Goal: Communication & Community: Participate in discussion

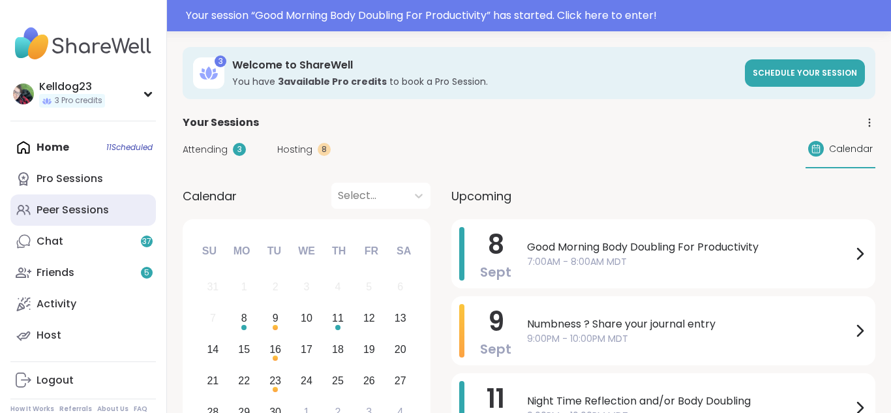
click at [78, 216] on div "Peer Sessions" at bounding box center [73, 210] width 72 height 14
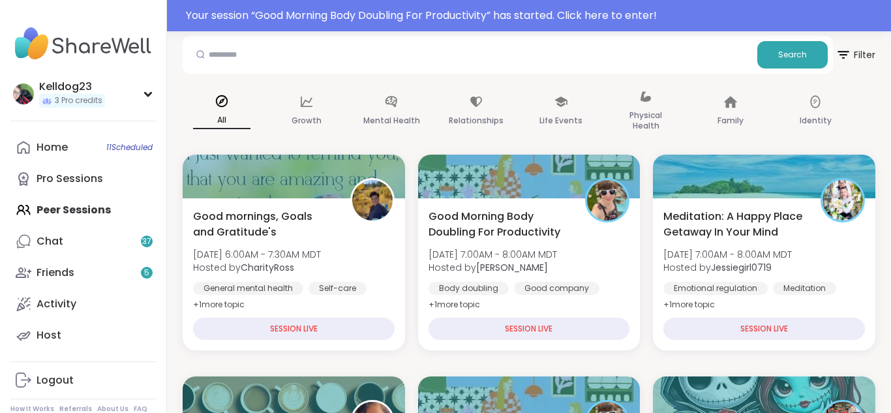
scroll to position [130, 0]
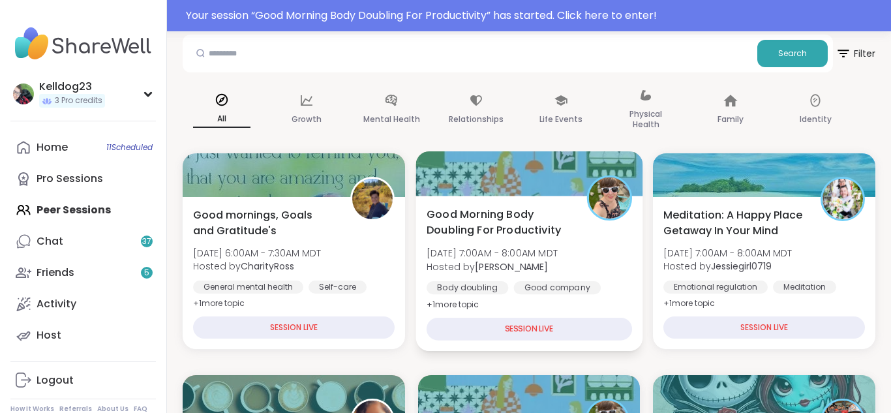
click at [493, 286] on div "Body doubling" at bounding box center [467, 287] width 82 height 13
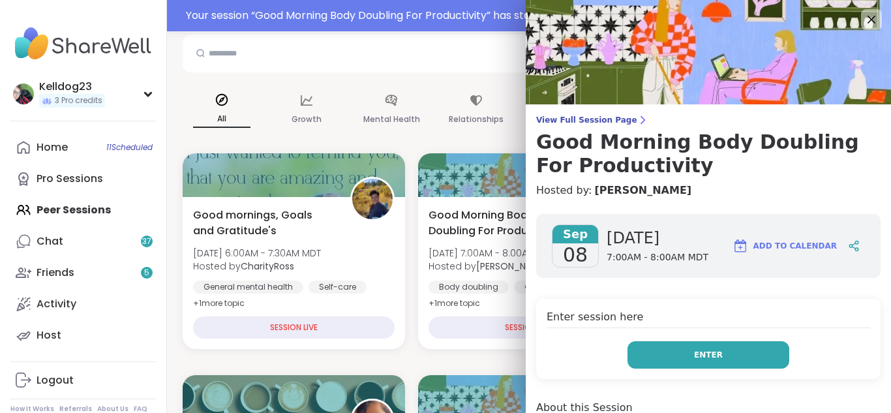
click at [663, 350] on button "Enter" at bounding box center [708, 354] width 162 height 27
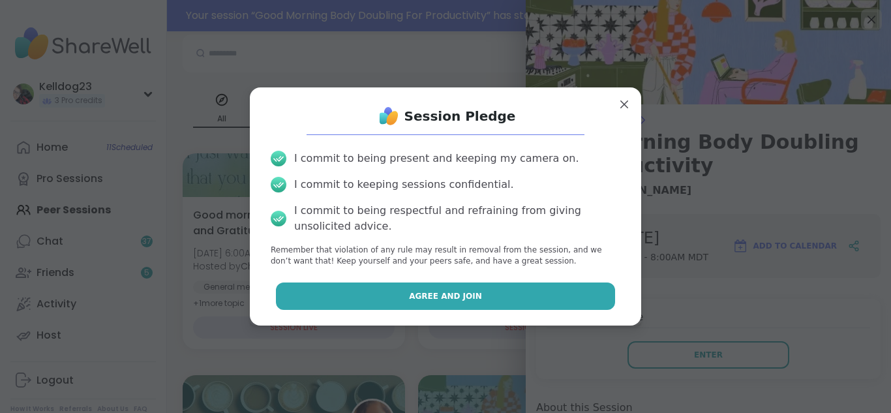
click at [503, 297] on button "Agree and Join" at bounding box center [446, 295] width 340 height 27
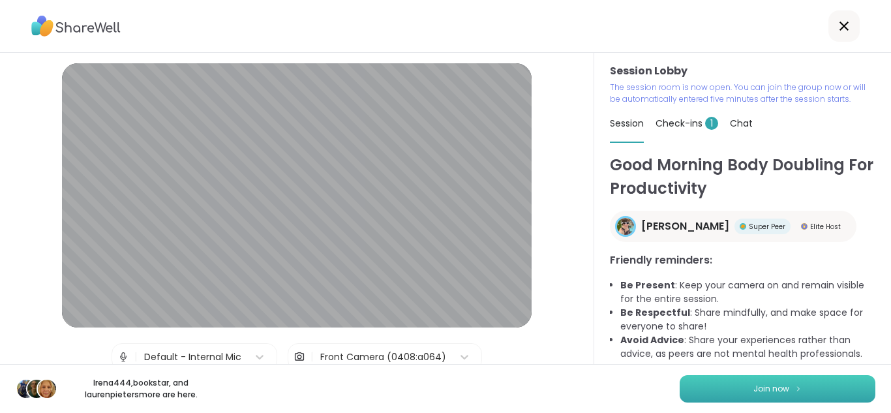
click at [729, 393] on button "Join now" at bounding box center [777, 388] width 196 height 27
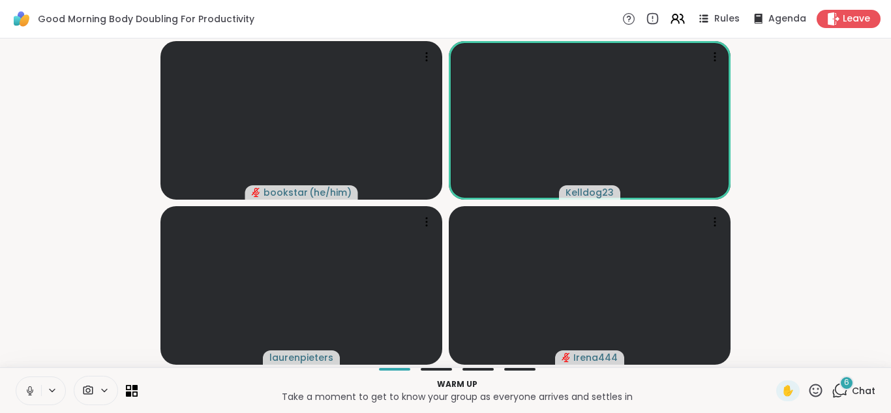
click at [25, 389] on icon at bounding box center [30, 391] width 12 height 12
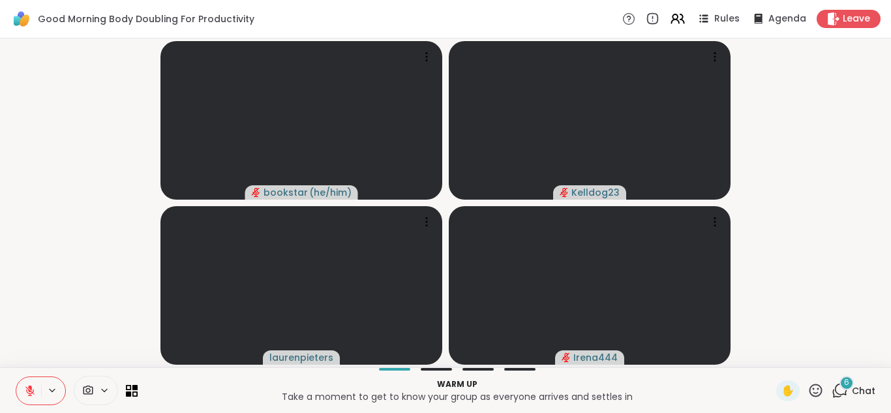
click at [857, 274] on video-player-container "bookstar ( he/him ) Kelldog23 laurenpieters Irena444" at bounding box center [445, 203] width 875 height 318
click at [852, 390] on div "6 Chat" at bounding box center [853, 390] width 44 height 21
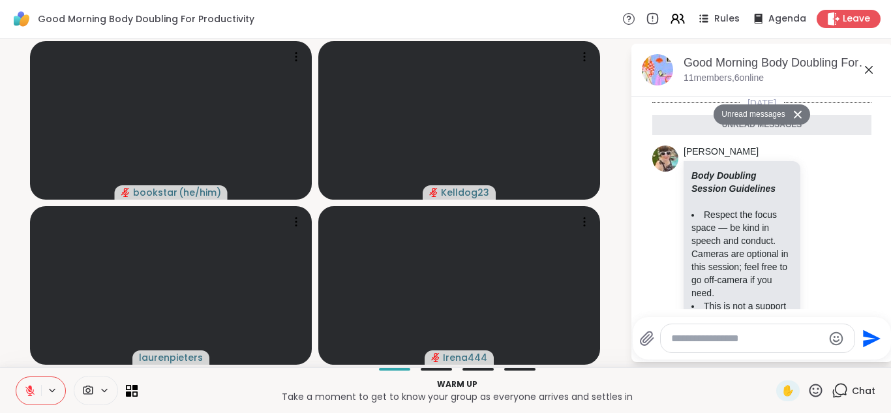
scroll to position [835, 0]
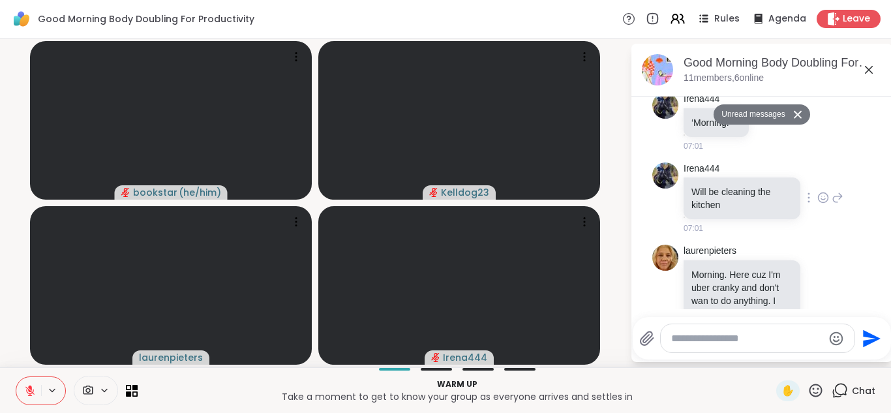
click at [827, 198] on div "Irena444 Will be cleaning the kitchen 07:01" at bounding box center [761, 198] width 219 height 83
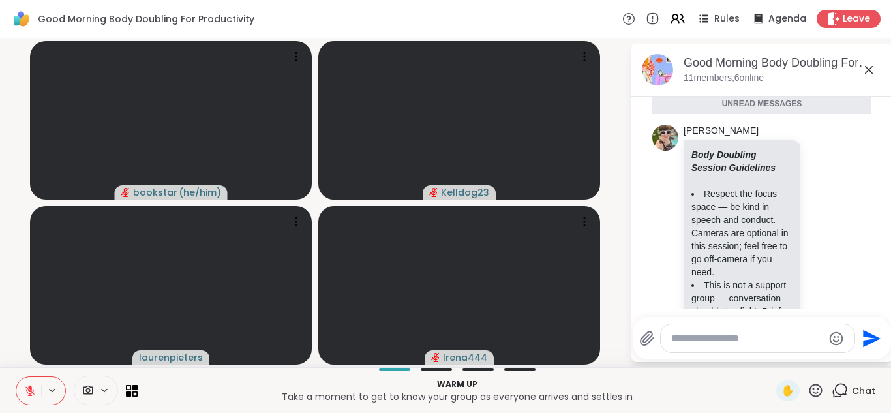
scroll to position [1, 0]
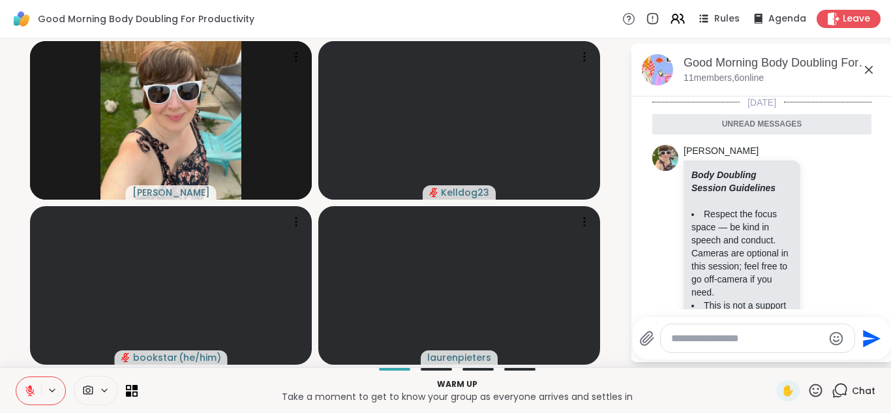
click at [867, 68] on icon at bounding box center [869, 70] width 16 height 16
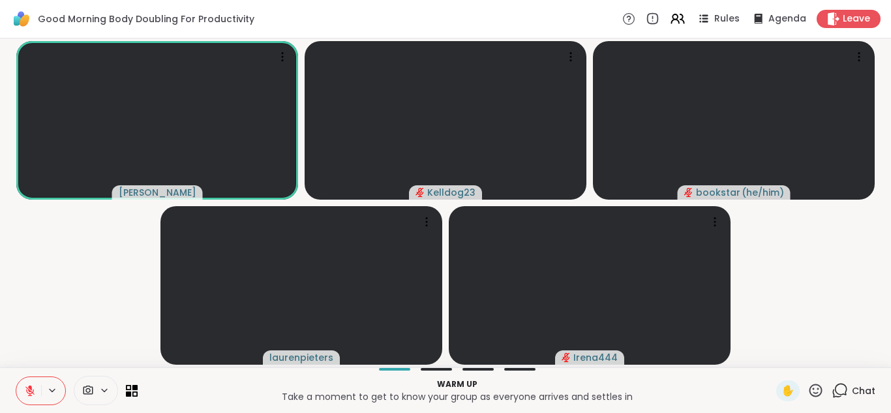
click at [24, 385] on icon at bounding box center [30, 391] width 12 height 12
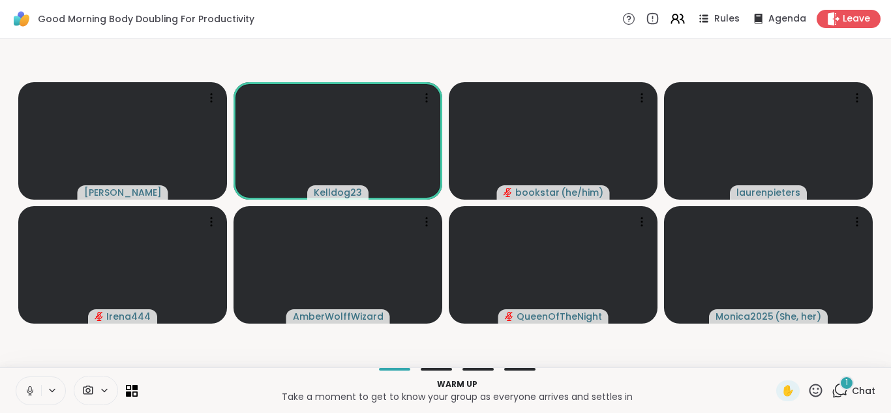
click at [25, 389] on icon at bounding box center [30, 391] width 12 height 12
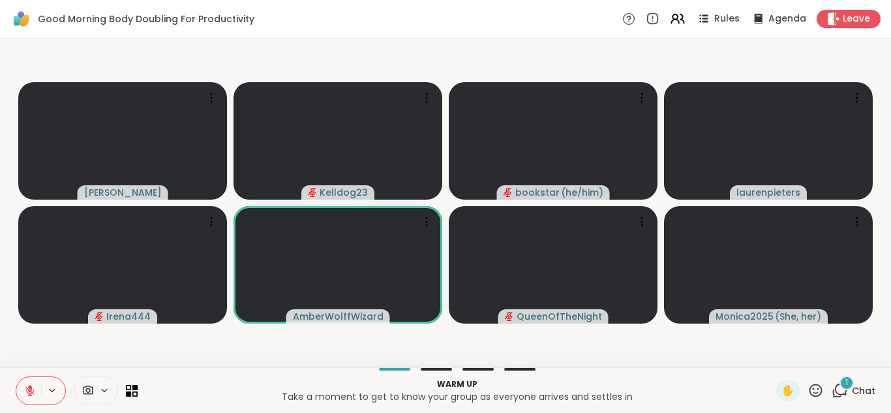
click at [842, 383] on div "1" at bounding box center [846, 383] width 14 height 14
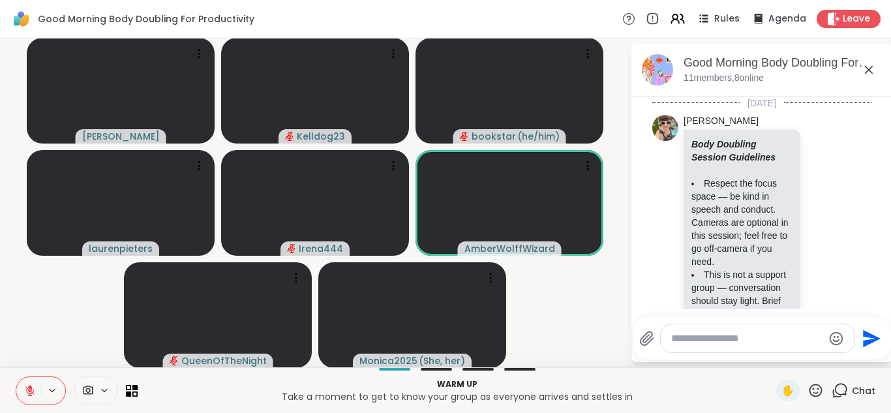
scroll to position [974, 0]
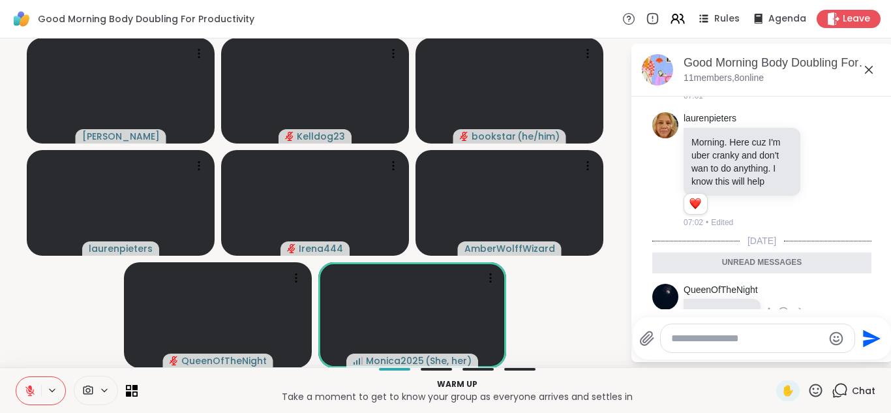
click at [786, 306] on icon at bounding box center [783, 312] width 12 height 13
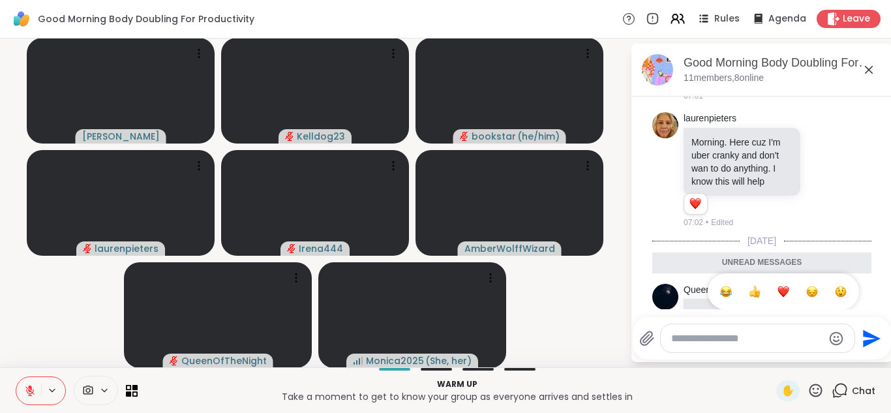
click at [753, 286] on div "Select Reaction: Thumbs up" at bounding box center [755, 292] width 12 height 12
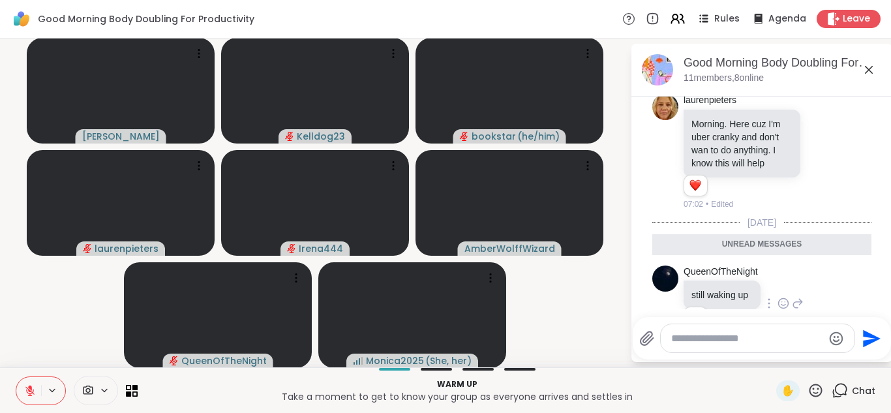
click at [799, 295] on icon at bounding box center [798, 303] width 12 height 16
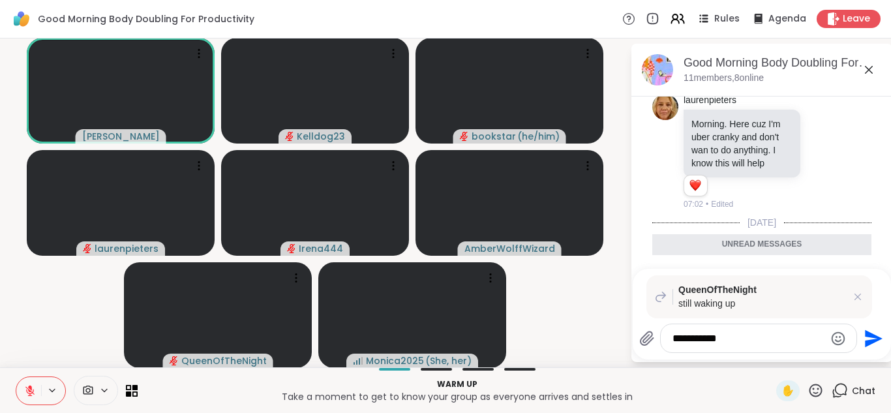
type textarea "**********"
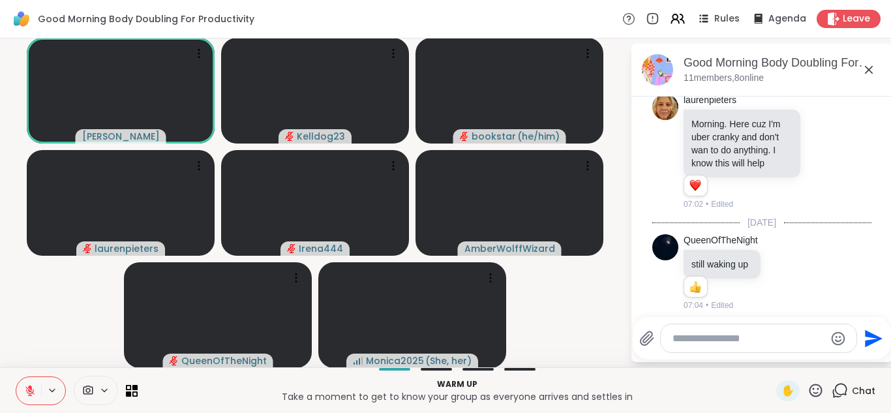
scroll to position [1075, 0]
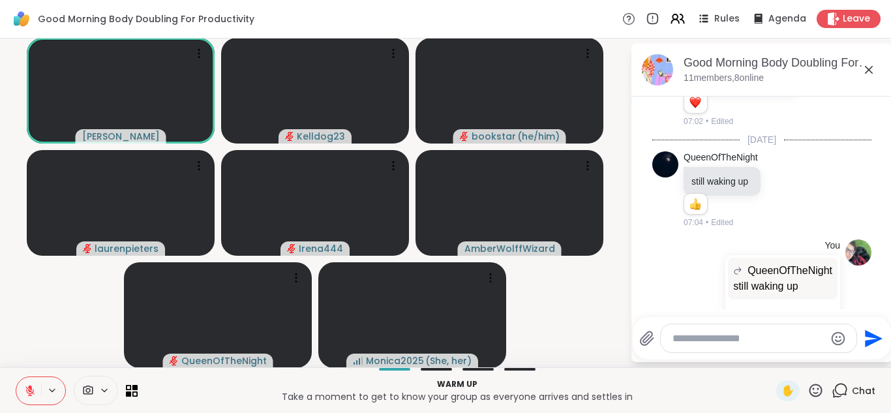
click at [865, 66] on icon at bounding box center [869, 70] width 8 height 8
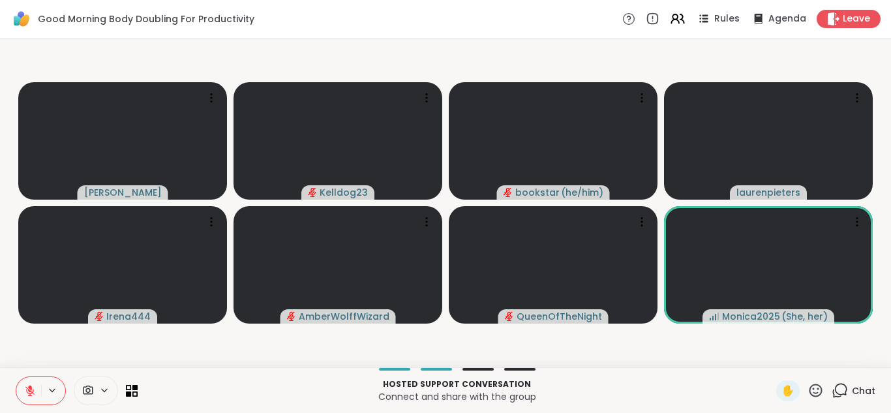
click at [34, 394] on icon at bounding box center [30, 391] width 12 height 12
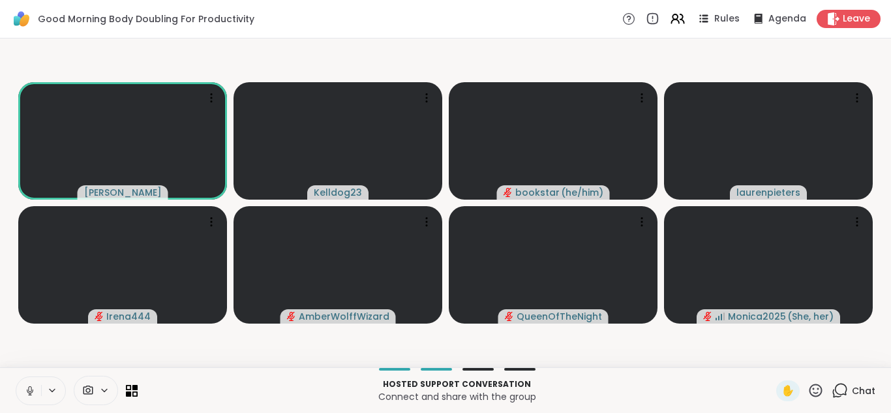
click at [28, 390] on icon at bounding box center [30, 391] width 12 height 12
click at [29, 385] on icon at bounding box center [30, 391] width 12 height 12
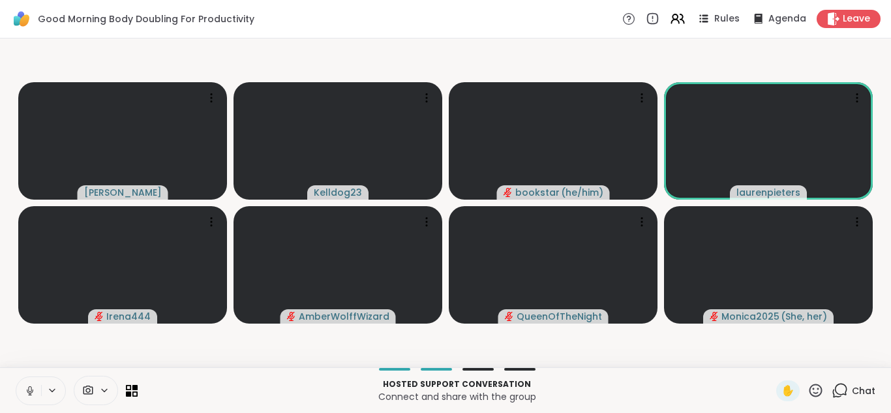
click at [28, 387] on icon at bounding box center [29, 389] width 3 height 6
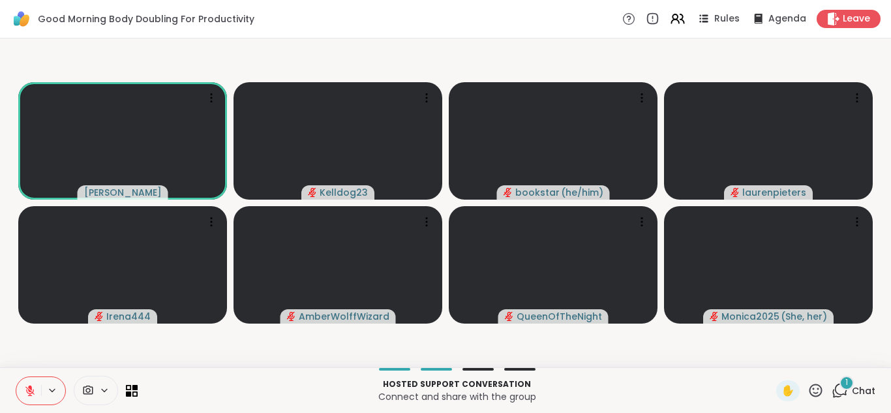
click at [21, 393] on button at bounding box center [28, 390] width 25 height 27
click at [842, 387] on div "1" at bounding box center [846, 383] width 14 height 14
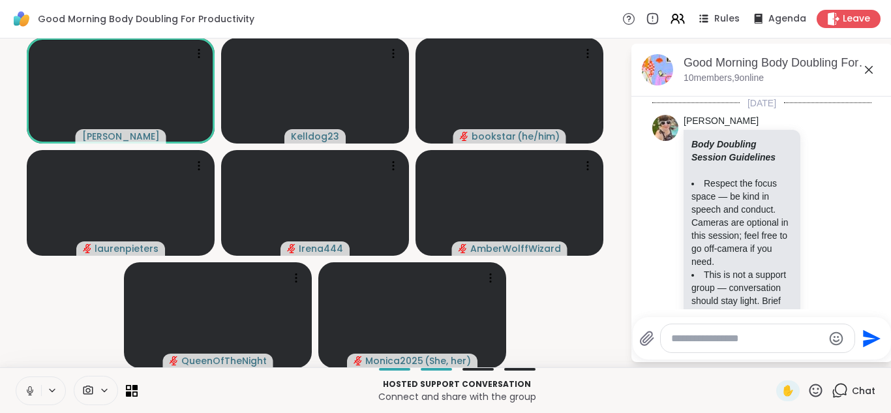
scroll to position [1189, 0]
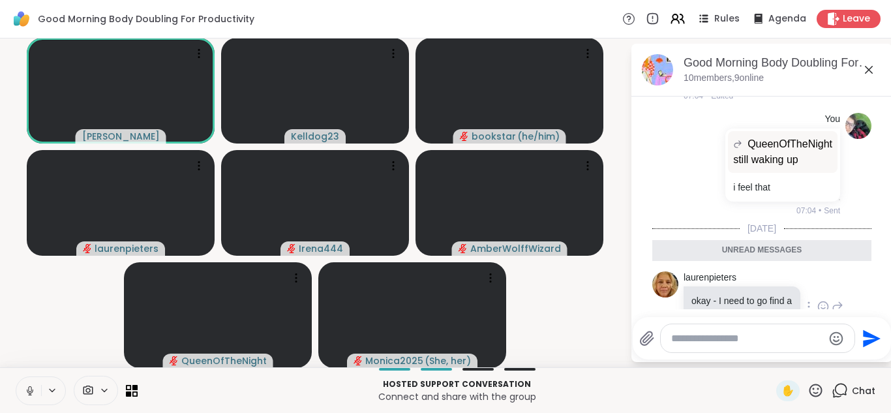
click at [818, 301] on icon at bounding box center [823, 306] width 10 height 10
click at [725, 280] on div "Select Reaction: Heart" at bounding box center [719, 286] width 12 height 12
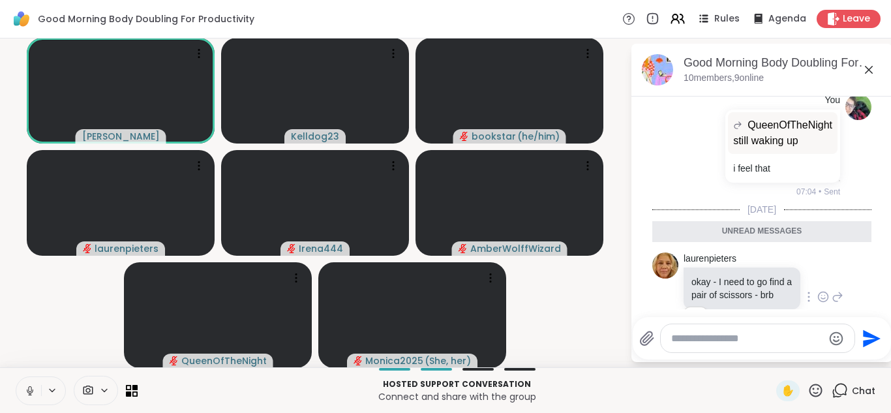
click at [869, 70] on icon at bounding box center [869, 70] width 16 height 16
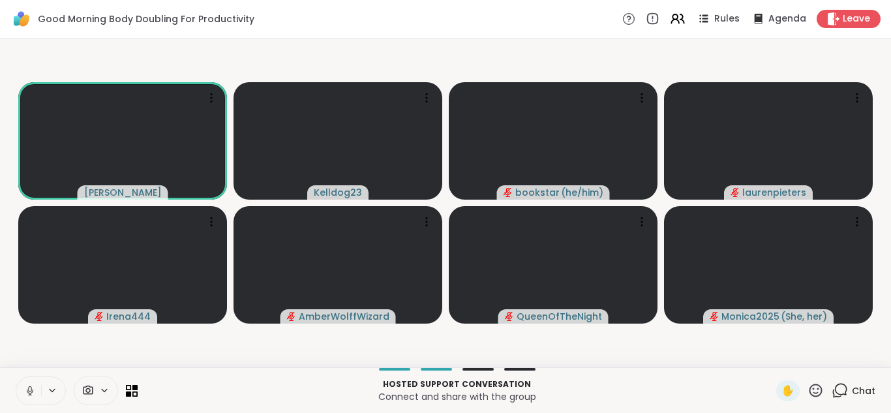
click at [29, 388] on icon at bounding box center [30, 391] width 12 height 12
click at [846, 394] on icon at bounding box center [841, 389] width 12 height 12
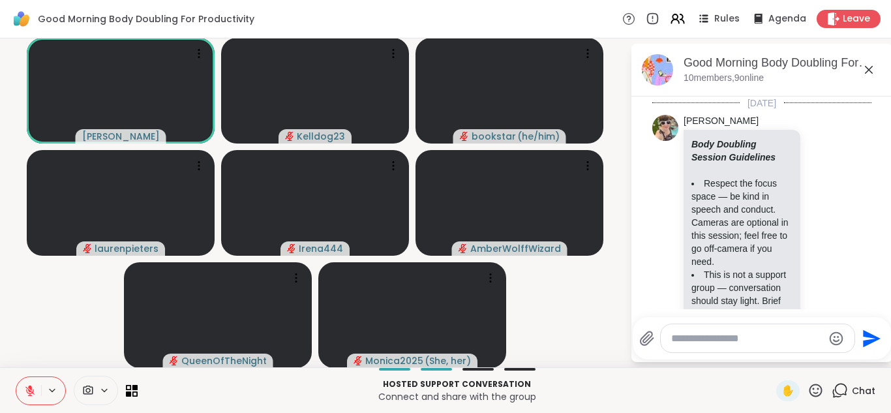
scroll to position [1163, 0]
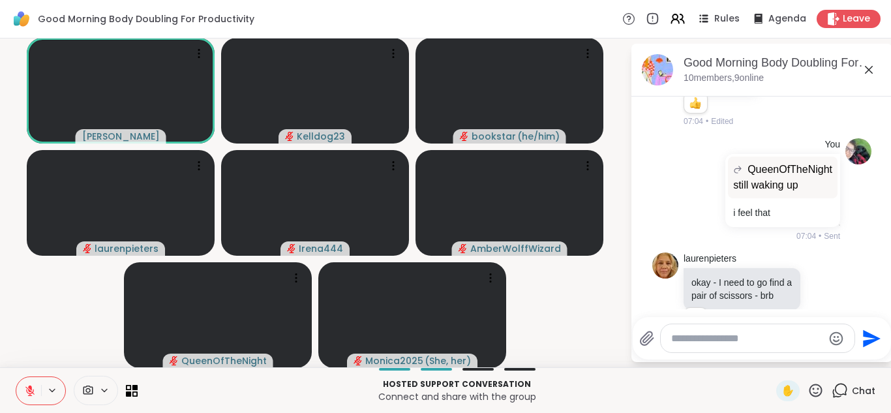
click at [694, 344] on textarea "Type your message" at bounding box center [747, 338] width 152 height 13
type textarea "**********"
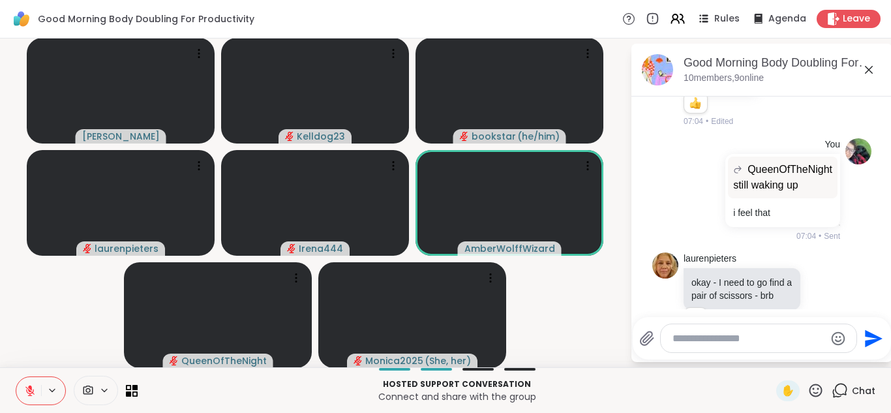
scroll to position [1233, 0]
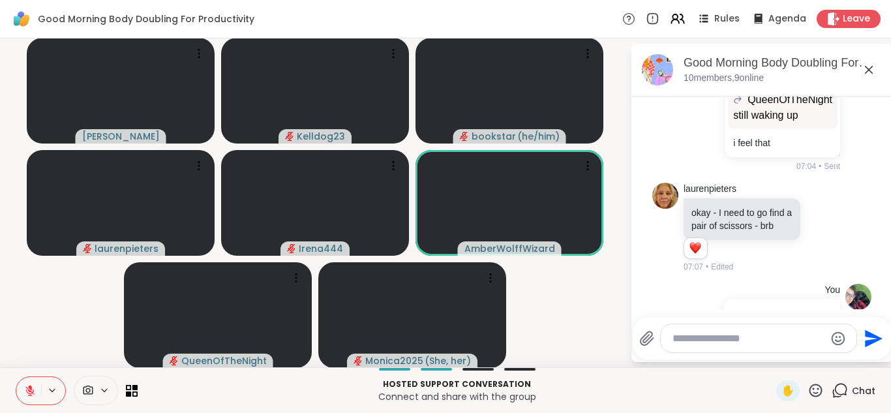
click at [869, 68] on icon at bounding box center [869, 70] width 8 height 8
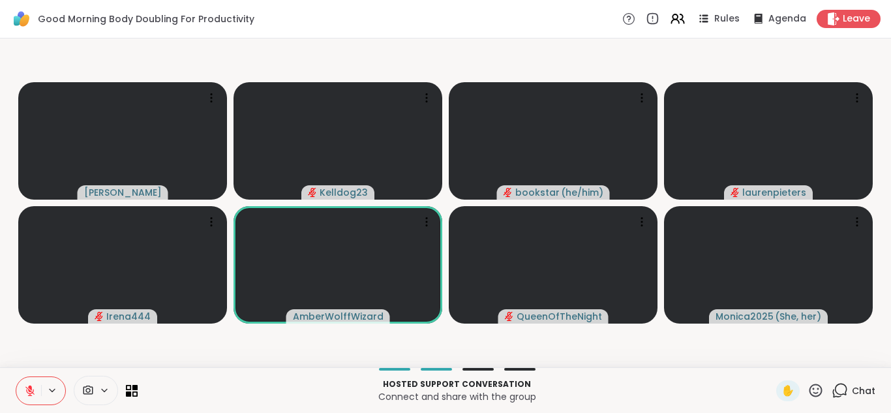
click at [27, 394] on icon at bounding box center [30, 391] width 12 height 12
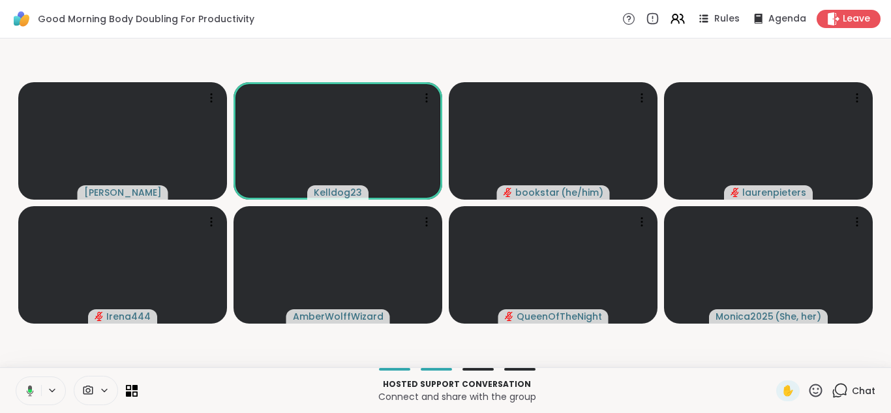
click at [28, 389] on icon at bounding box center [30, 390] width 4 height 3
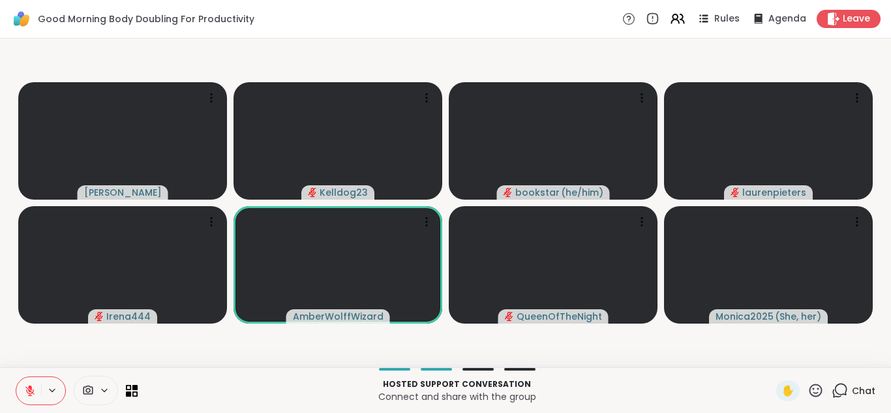
click at [846, 391] on icon at bounding box center [841, 389] width 12 height 12
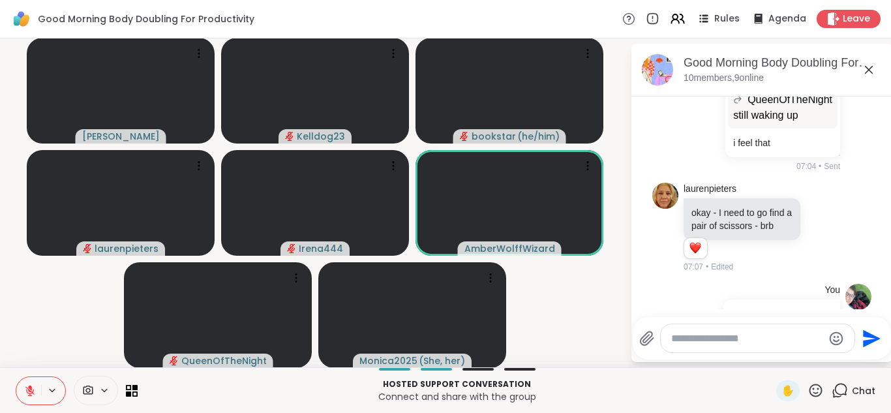
click at [699, 344] on textarea "Type your message" at bounding box center [747, 338] width 152 height 13
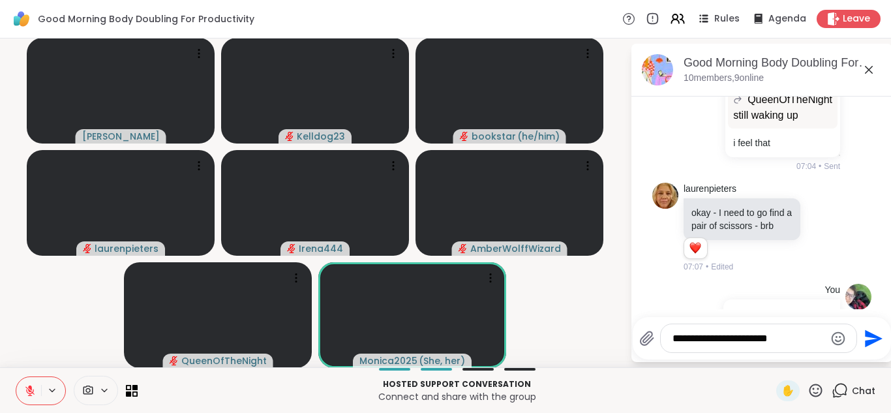
type textarea "**********"
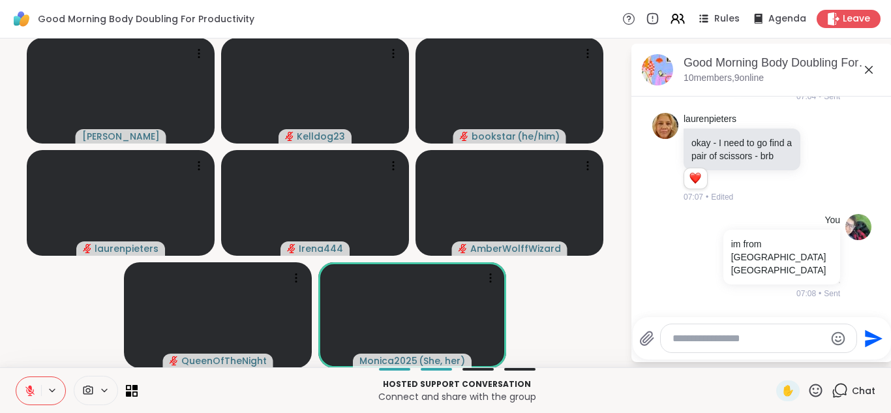
click at [869, 67] on icon at bounding box center [869, 70] width 16 height 16
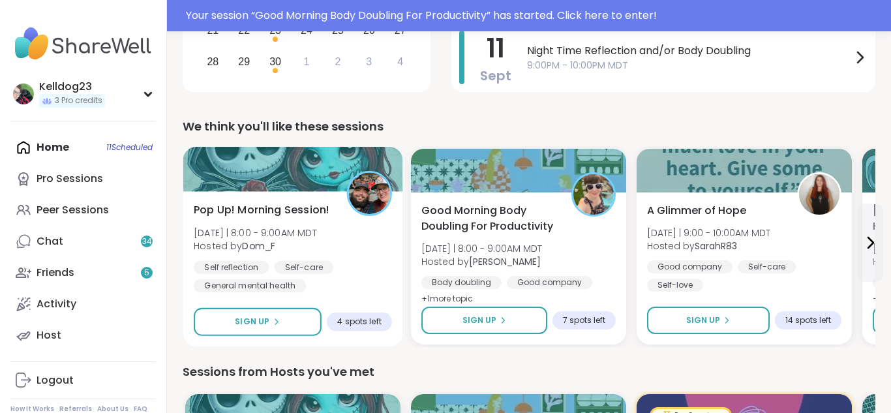
scroll to position [365, 0]
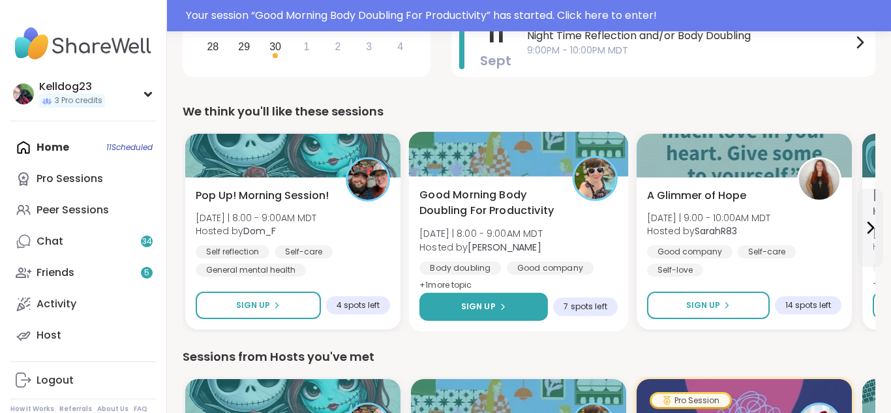
click at [440, 303] on button "Sign Up" at bounding box center [483, 307] width 128 height 28
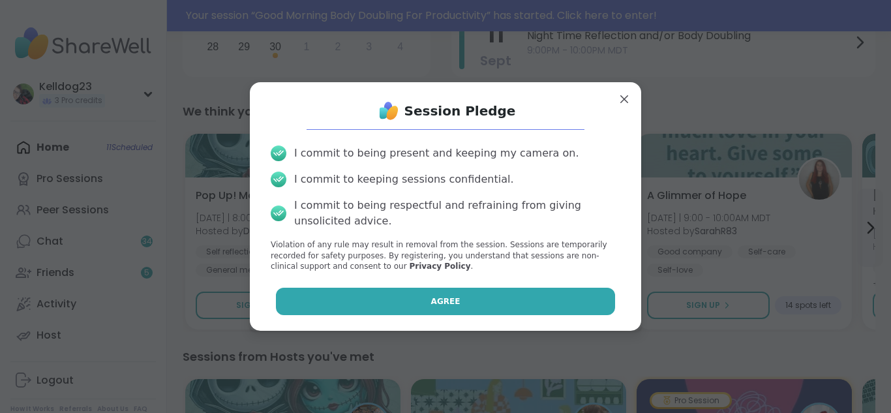
click at [297, 298] on button "Agree" at bounding box center [446, 301] width 340 height 27
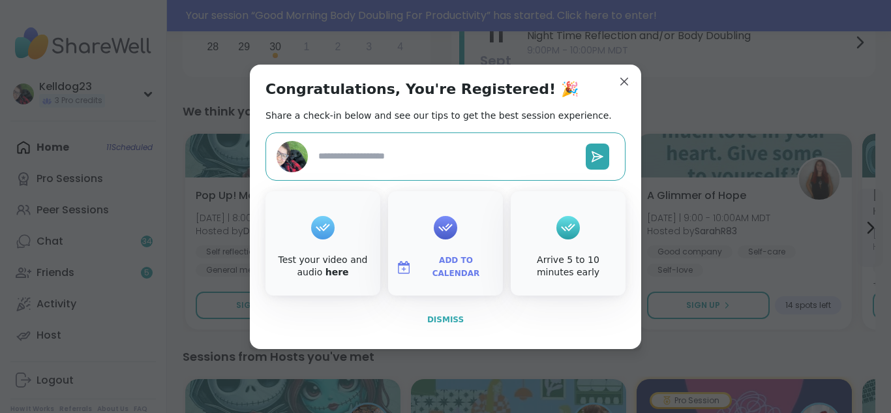
click at [439, 318] on span "Dismiss" at bounding box center [445, 319] width 37 height 9
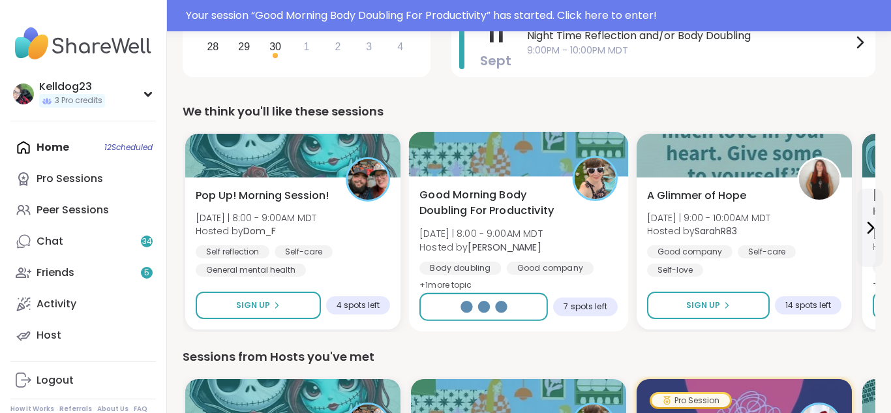
type textarea "*"
click at [486, 156] on div at bounding box center [519, 154] width 220 height 44
